Goal: Find contact information: Find contact information

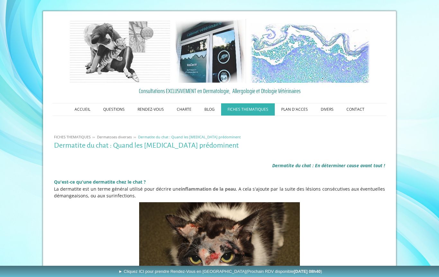
click at [352, 108] on link "CONTACT" at bounding box center [355, 109] width 31 height 12
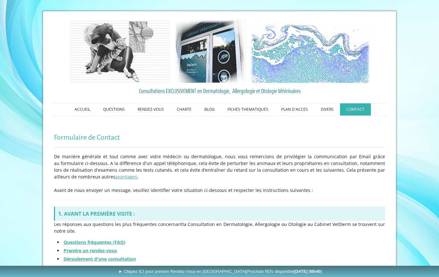
click at [355, 109] on link "CONTACT" at bounding box center [355, 109] width 31 height 12
click at [87, 108] on link "ACCUEIL" at bounding box center [82, 109] width 29 height 12
